Goal: Task Accomplishment & Management: Manage account settings

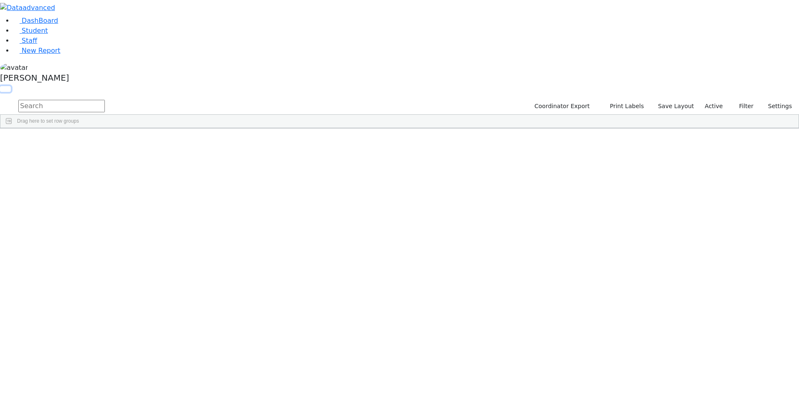
click at [11, 86] on button "button" at bounding box center [5, 89] width 11 height 6
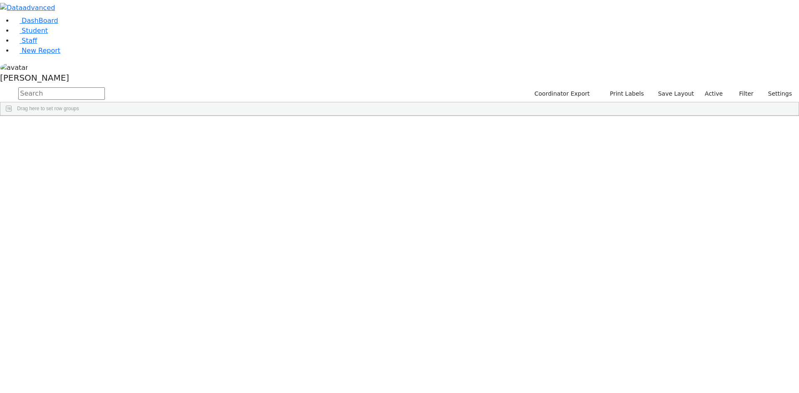
click at [677, 120] on span at bounding box center [674, 122] width 7 height 7
click at [631, 121] on span "filter" at bounding box center [628, 123] width 7 height 7
click at [611, 168] on input "checkbox" at bounding box center [607, 171] width 7 height 7
click at [611, 198] on input "checkbox" at bounding box center [607, 199] width 7 height 7
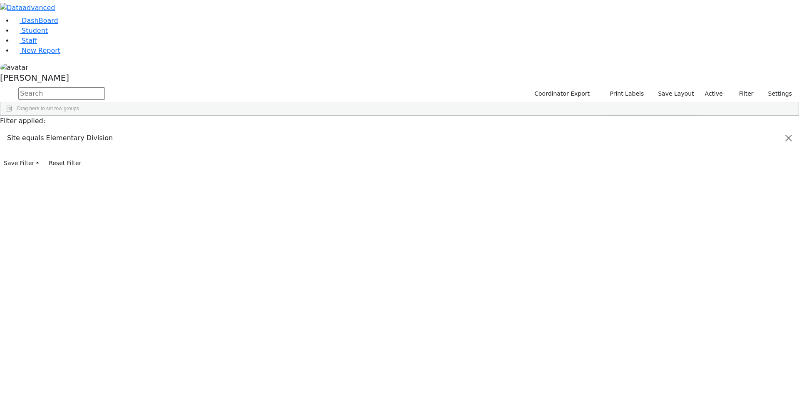
scroll to position [83, 0]
click at [611, 194] on input "checkbox" at bounding box center [607, 197] width 7 height 7
click at [611, 206] on input "checkbox" at bounding box center [607, 207] width 7 height 7
click at [611, 216] on input "checkbox" at bounding box center [607, 217] width 7 height 7
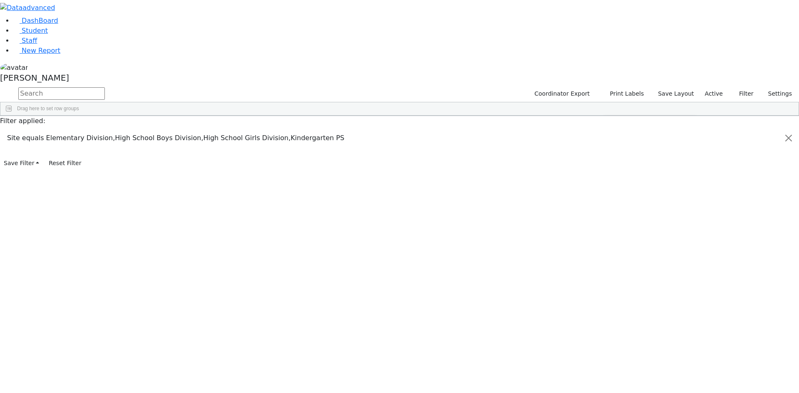
click at [611, 193] on input "checkbox" at bounding box center [607, 194] width 7 height 7
click at [0, 0] on div "Students 187 A 24 K 24 W 24 A 24 K 24 W 24 A" at bounding box center [0, 0] width 0 height 0
click at [81, 86] on div "[PERSON_NAME]" at bounding box center [399, 74] width 799 height 24
click at [96, 66] on link "Sign Out" at bounding box center [117, 59] width 66 height 13
